Goal: Information Seeking & Learning: Learn about a topic

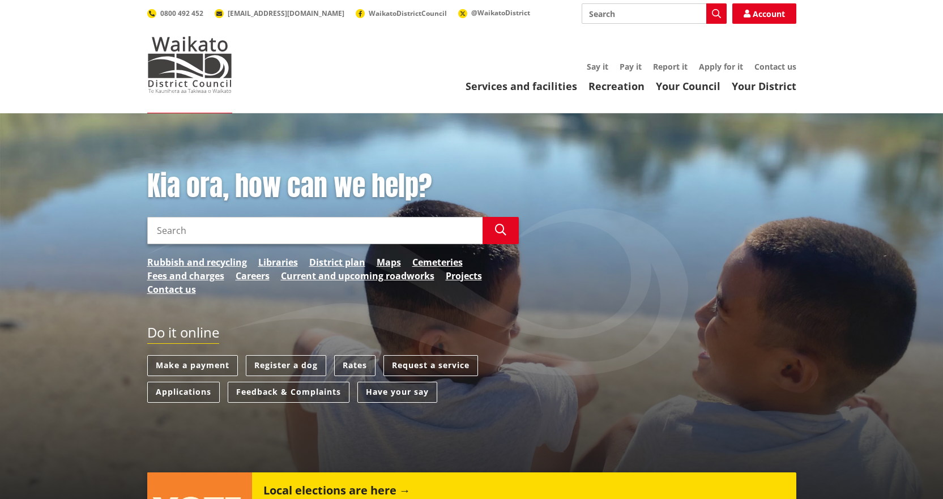
click at [599, 15] on input "Search" at bounding box center [654, 13] width 145 height 20
type input "rits"
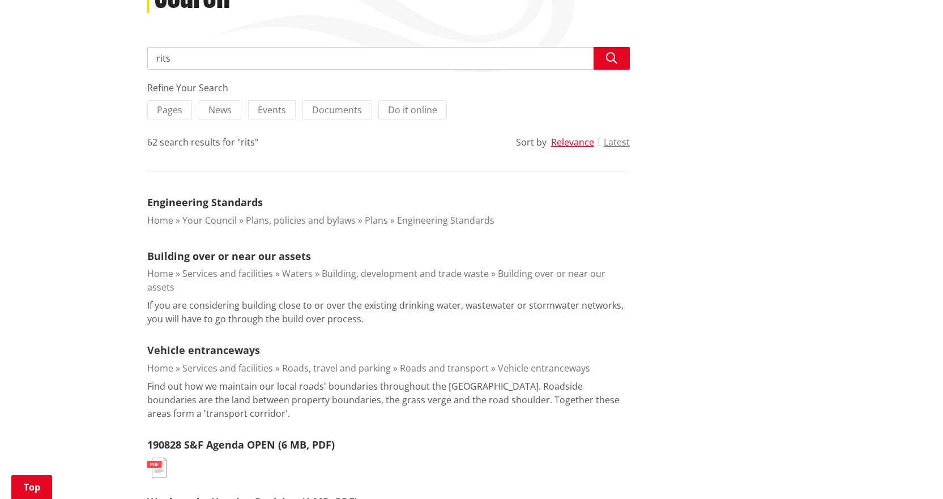
scroll to position [227, 0]
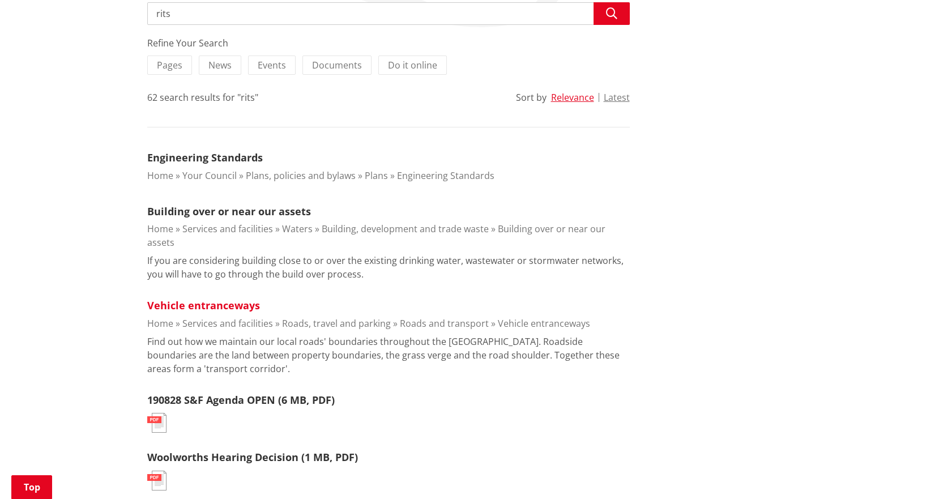
click at [238, 299] on link "Vehicle entranceways" at bounding box center [203, 306] width 113 height 14
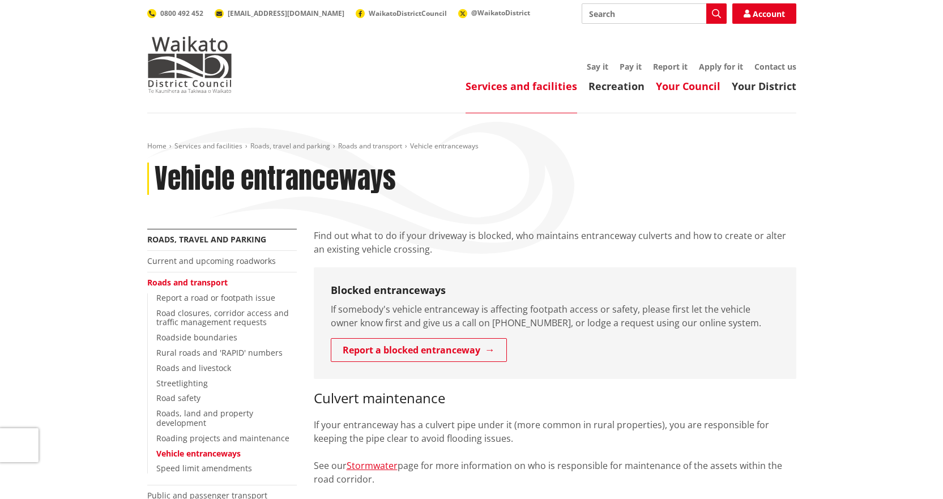
click at [694, 88] on link "Your Council" at bounding box center [688, 86] width 65 height 14
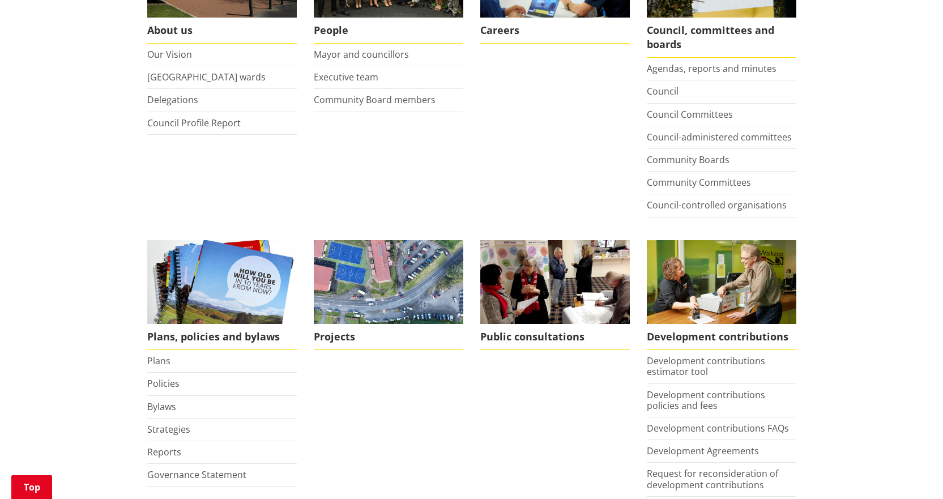
scroll to position [397, 0]
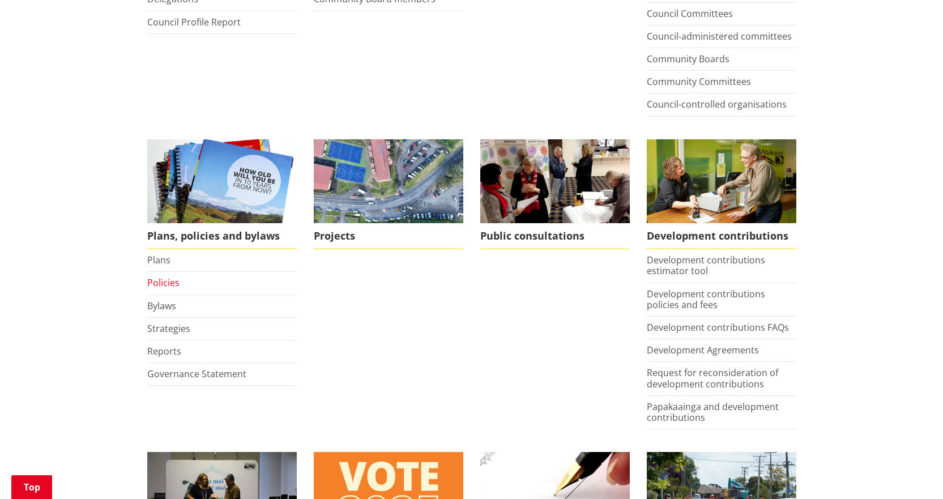
click at [171, 283] on link "Policies" at bounding box center [163, 282] width 32 height 12
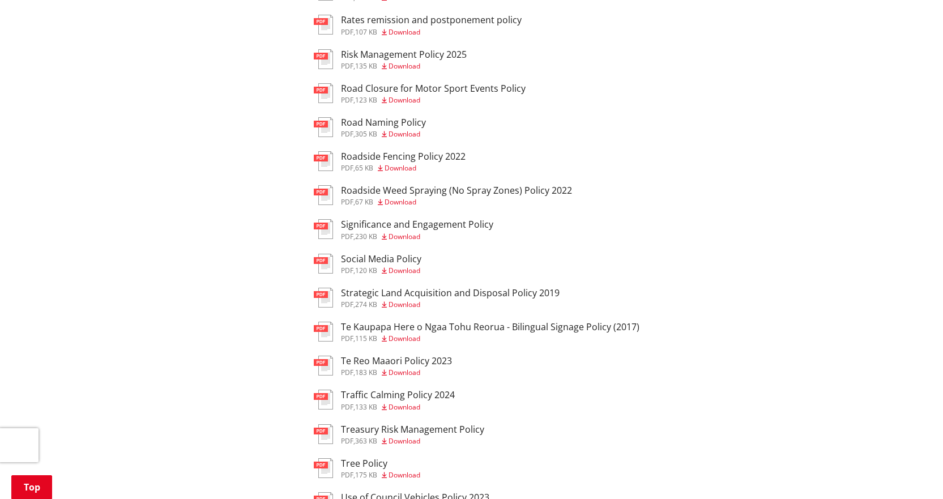
scroll to position [1020, 0]
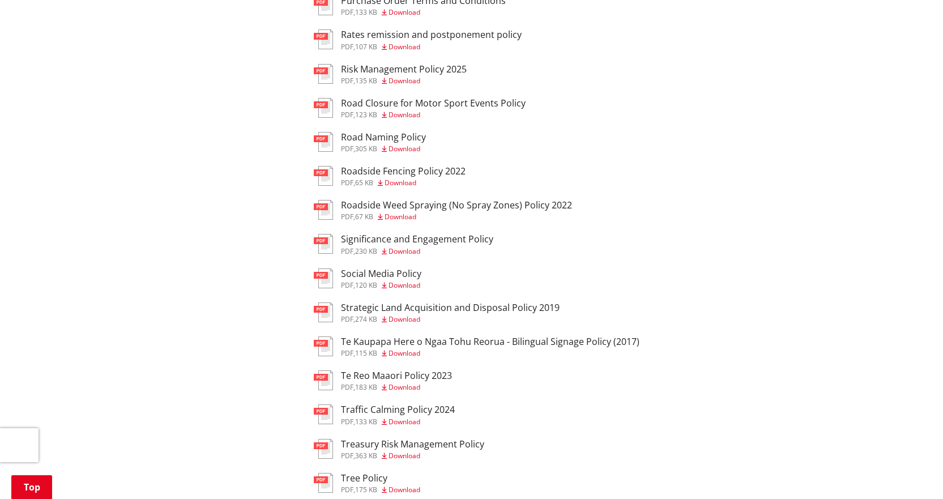
click at [451, 172] on h3 "Roadside Fencing Policy 2022" at bounding box center [403, 171] width 125 height 11
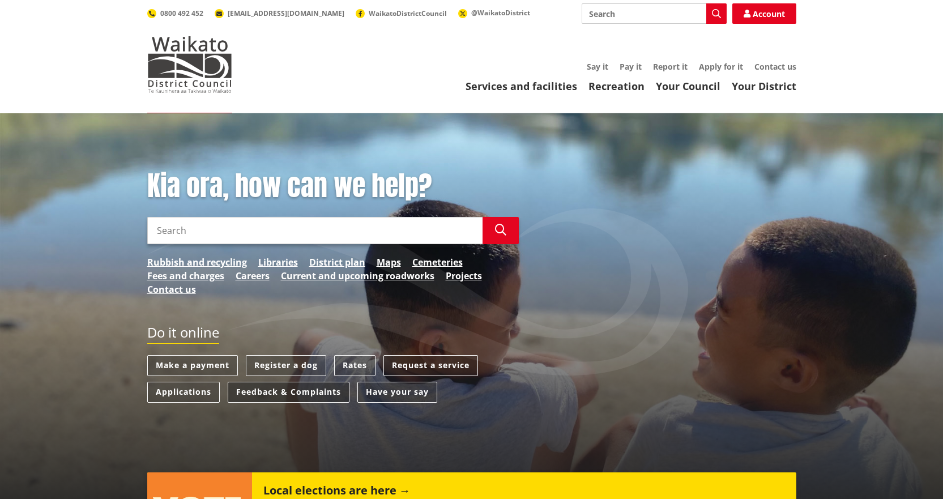
drag, startPoint x: 205, startPoint y: 397, endPoint x: 228, endPoint y: 398, distance: 23.3
click at [205, 397] on link "Applications" at bounding box center [183, 392] width 73 height 21
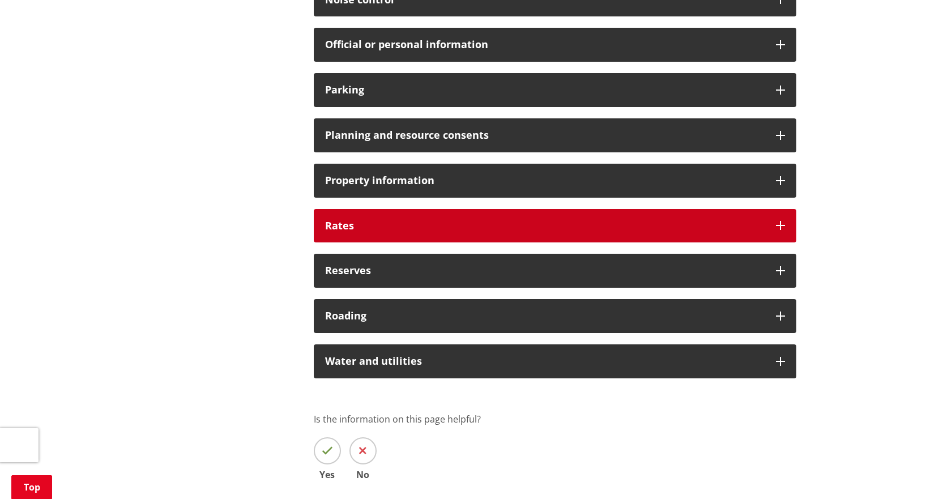
scroll to position [850, 0]
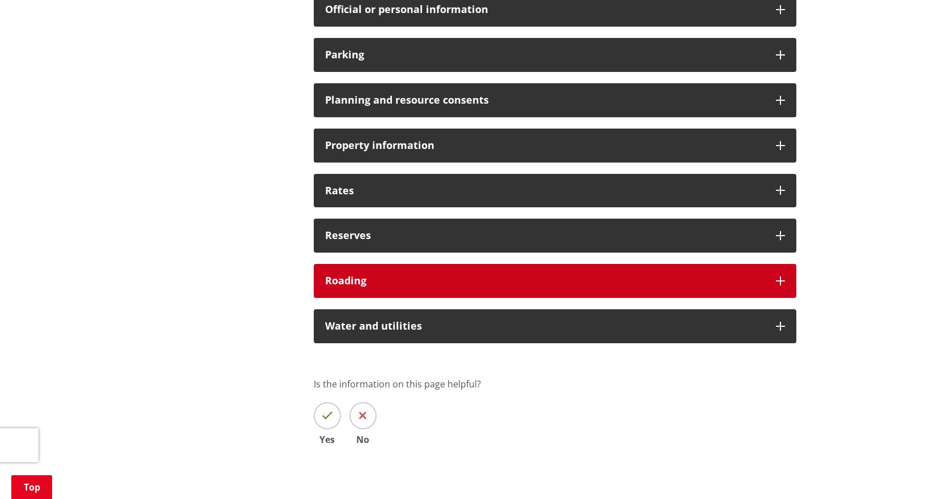
click at [783, 284] on icon at bounding box center [780, 280] width 9 height 9
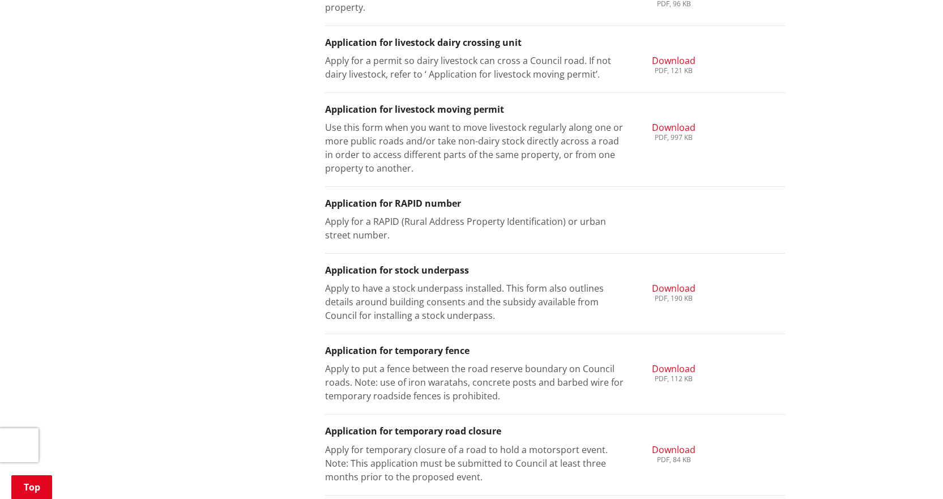
scroll to position [1303, 0]
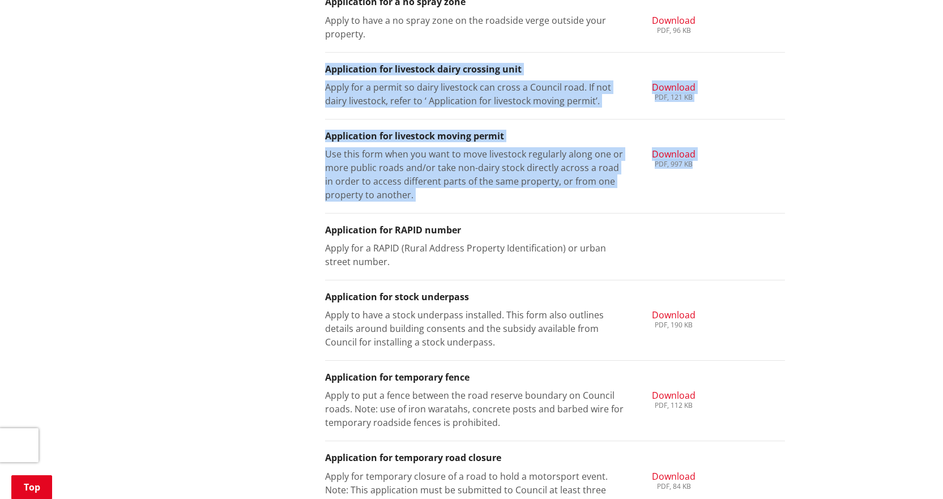
drag, startPoint x: 323, startPoint y: 65, endPoint x: 716, endPoint y: 194, distance: 413.2
click at [716, 194] on div "A1 preliminary notification of project works in the road Notify us of proposed …" at bounding box center [555, 324] width 483 height 958
copy ul "Application for livestock dairy crossing unit Apply for a permit so dairy lives…"
drag, startPoint x: 273, startPoint y: 166, endPoint x: 278, endPoint y: 185, distance: 19.4
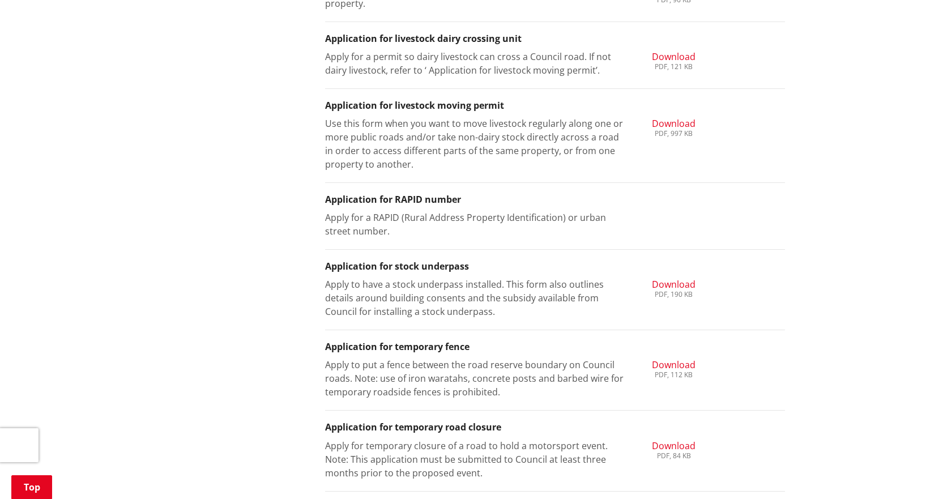
scroll to position [1312, 0]
